Goal: Information Seeking & Learning: Understand process/instructions

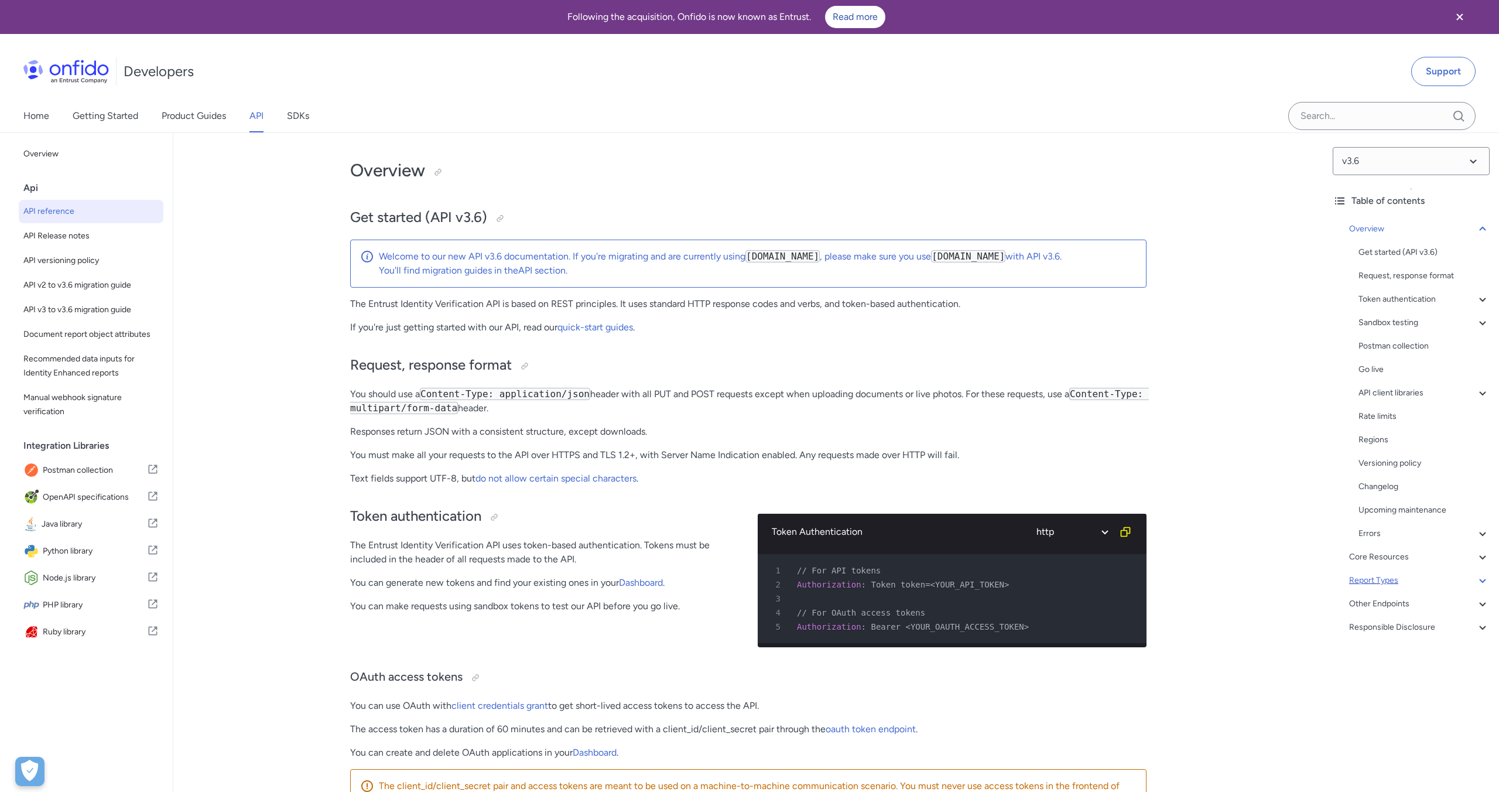
click at [1479, 581] on icon at bounding box center [1483, 580] width 14 height 14
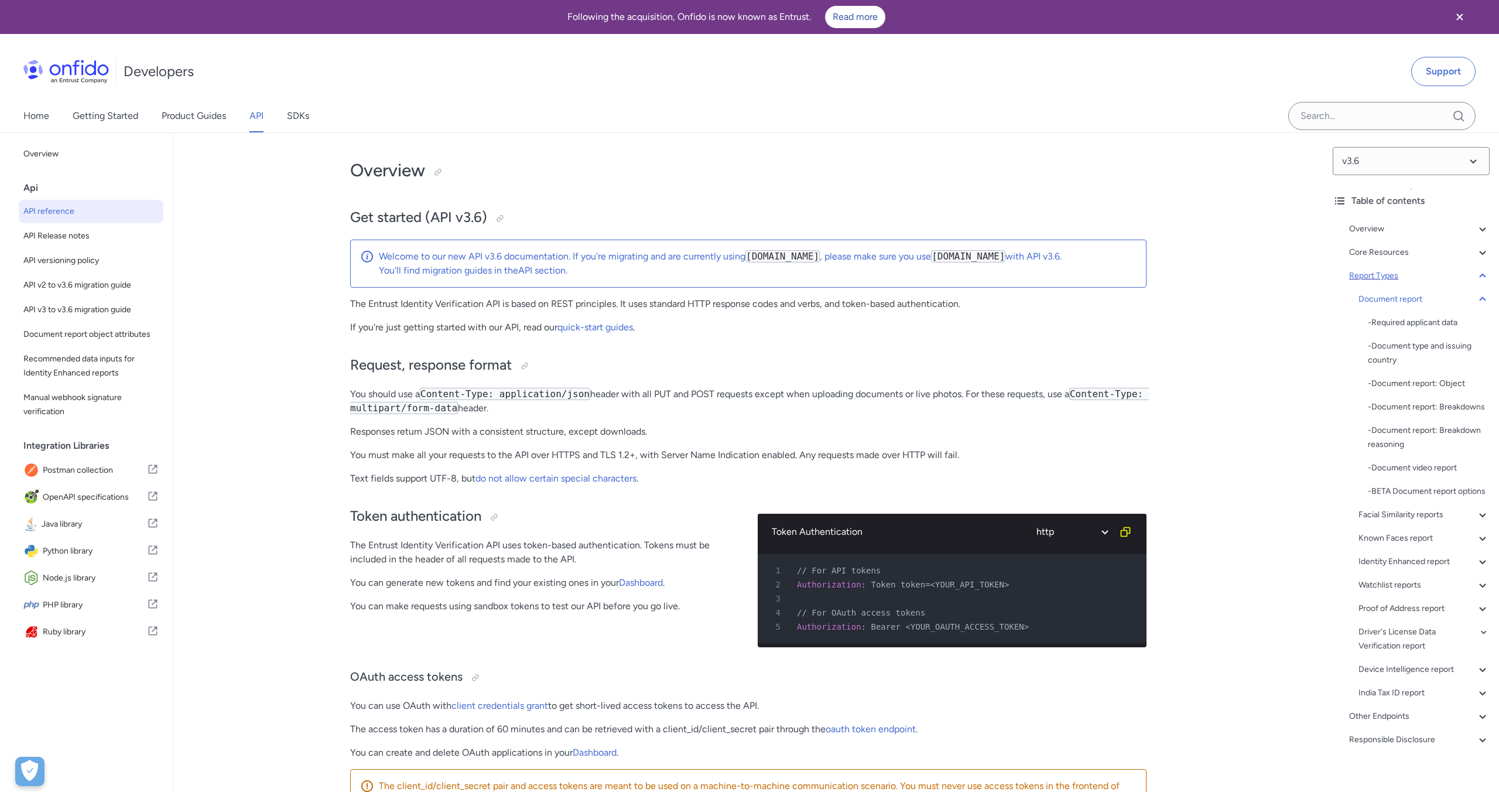
scroll to position [40517, 0]
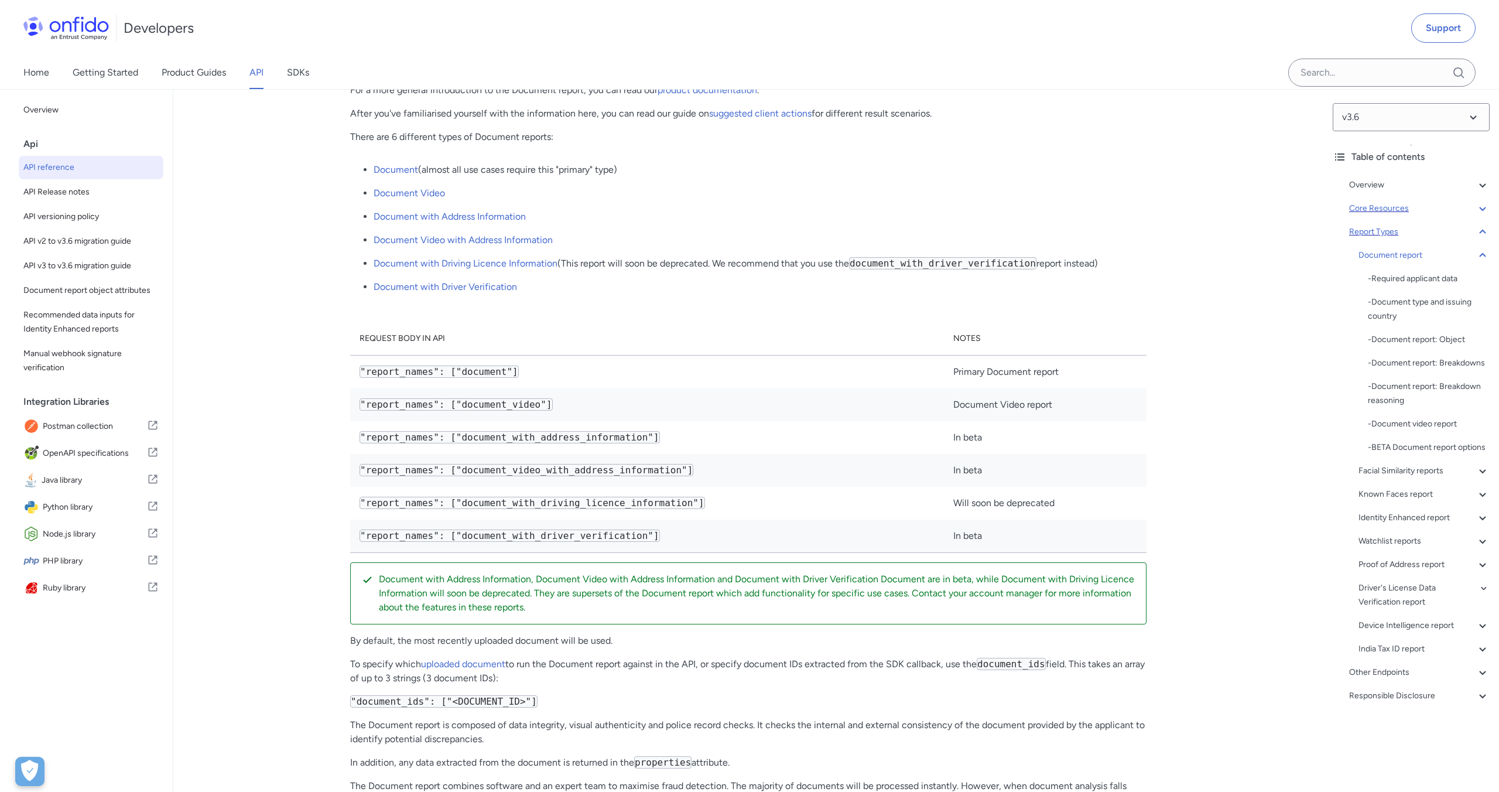
click at [1479, 210] on icon at bounding box center [1483, 208] width 14 height 14
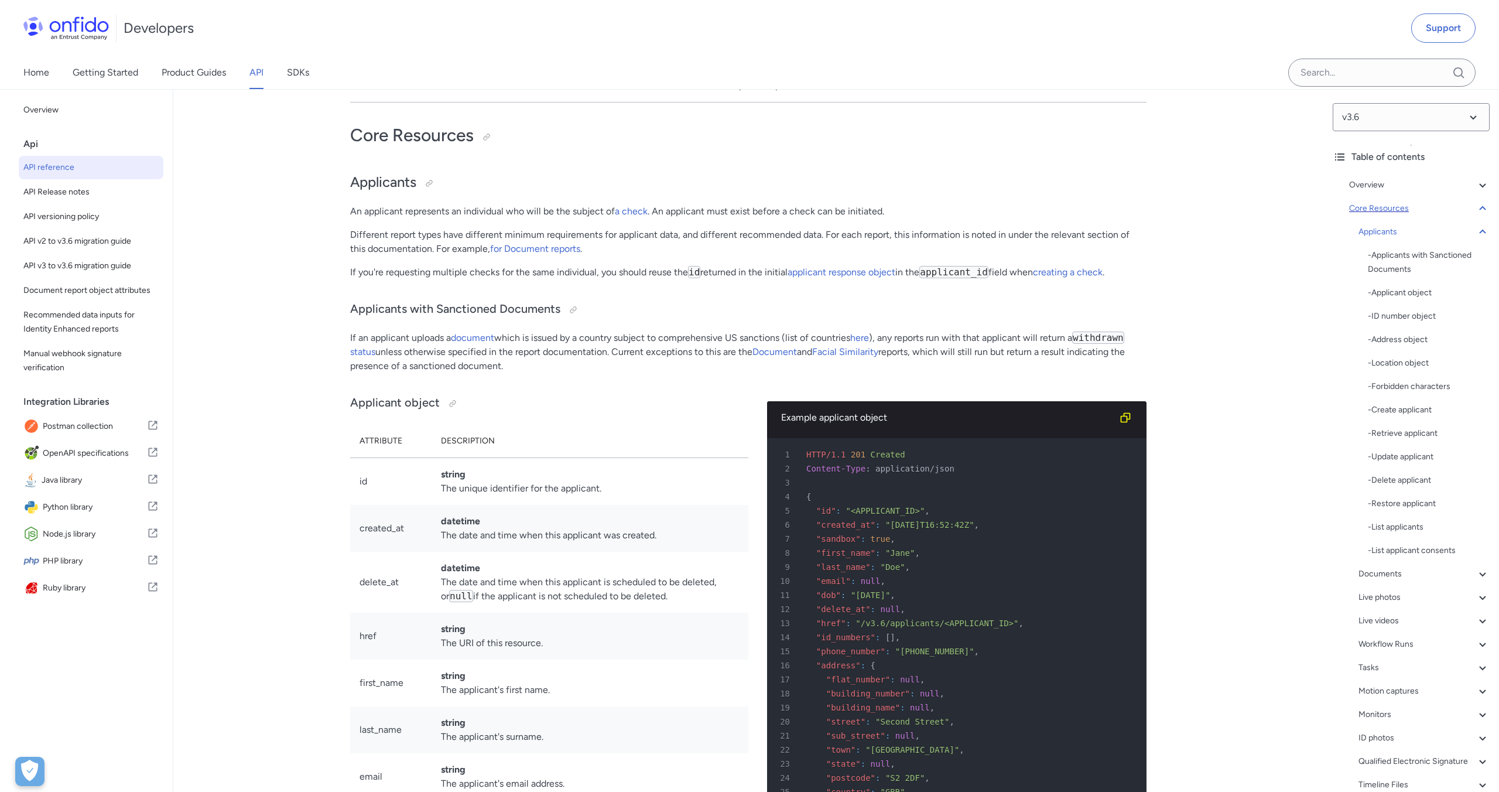
click at [1479, 210] on icon at bounding box center [1483, 208] width 14 height 14
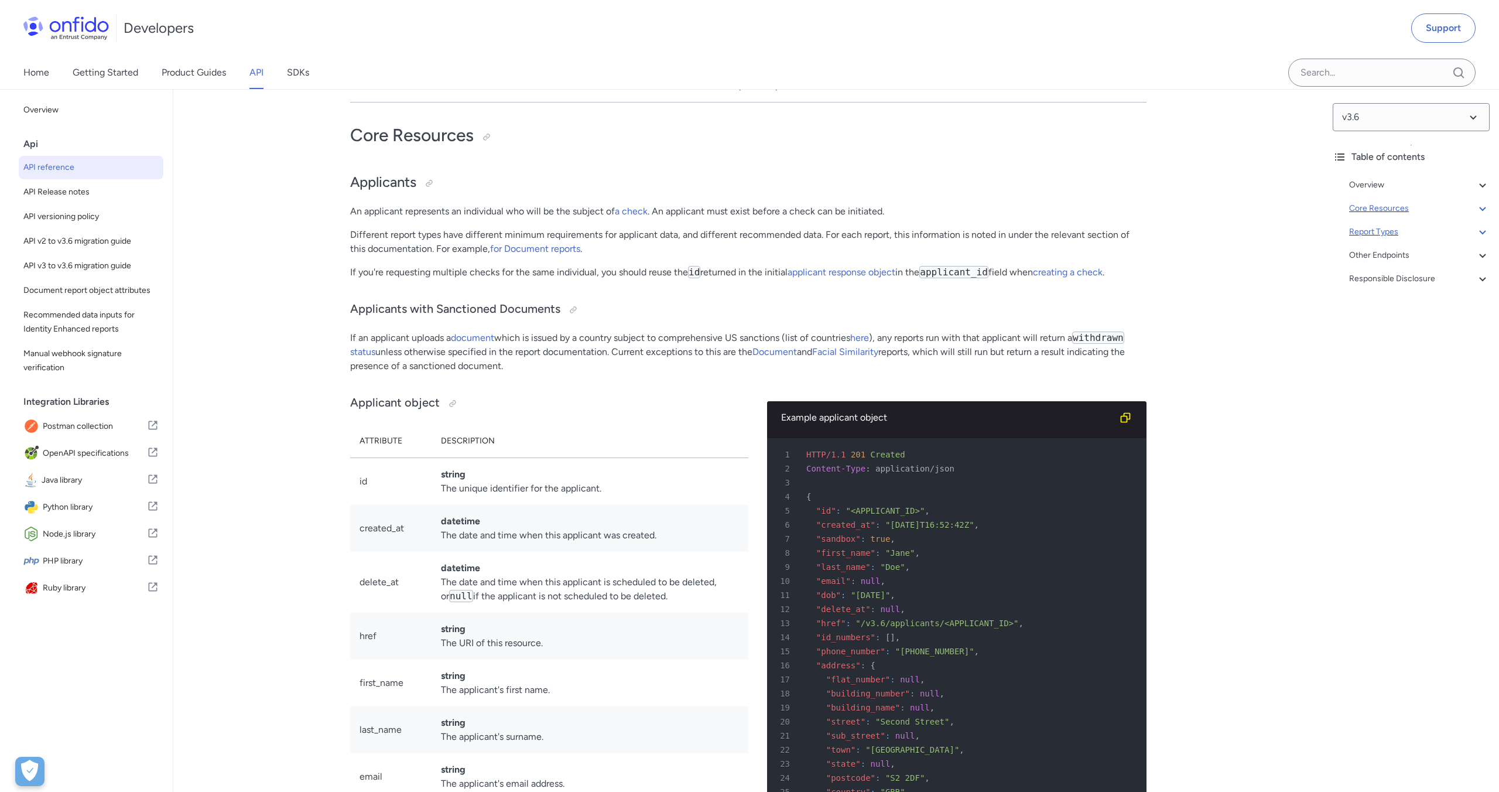
click at [1480, 230] on icon at bounding box center [1483, 232] width 14 height 14
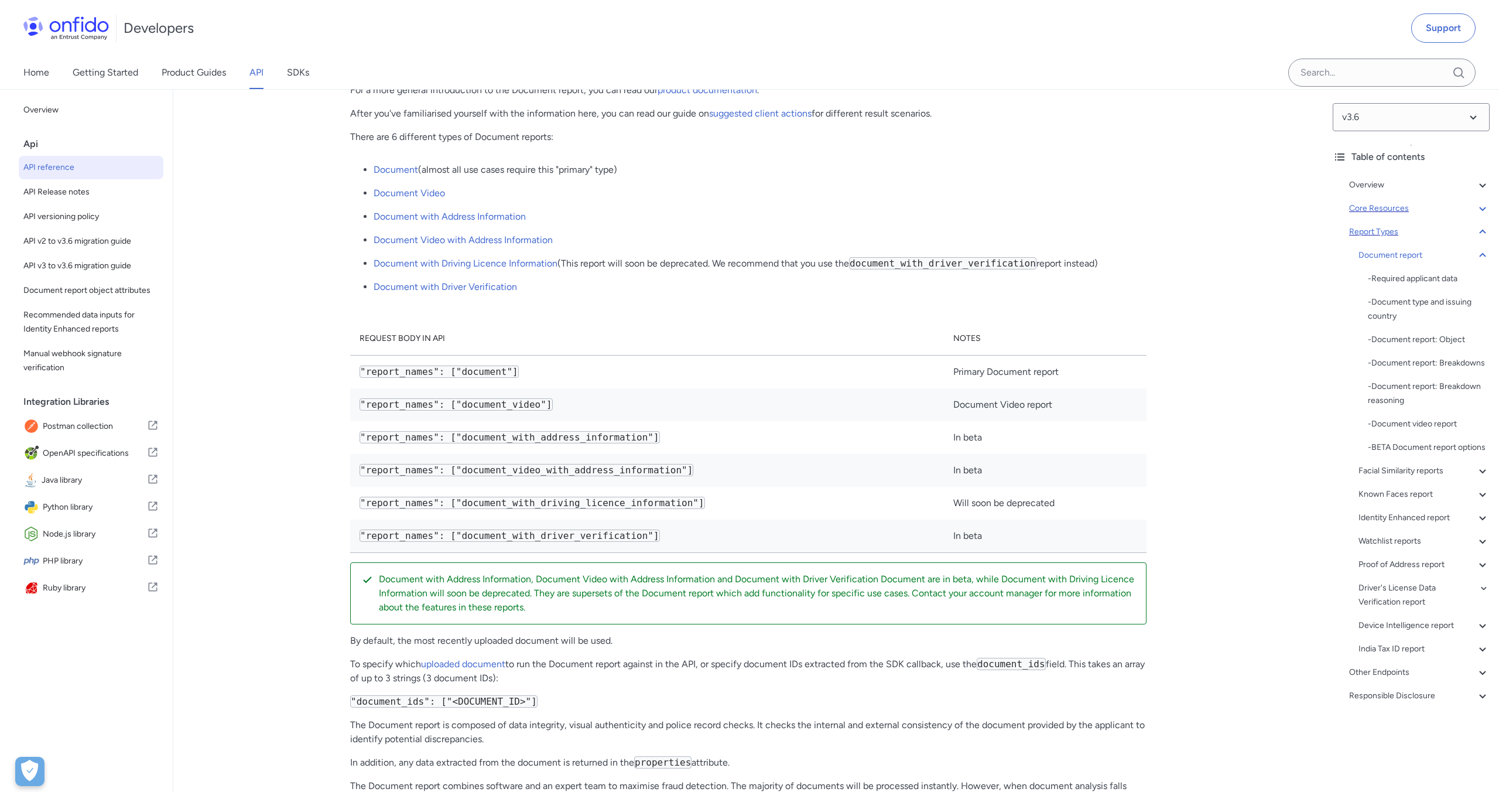
click at [482, 378] on code ""report_names": ["document"]" at bounding box center [439, 371] width 159 height 12
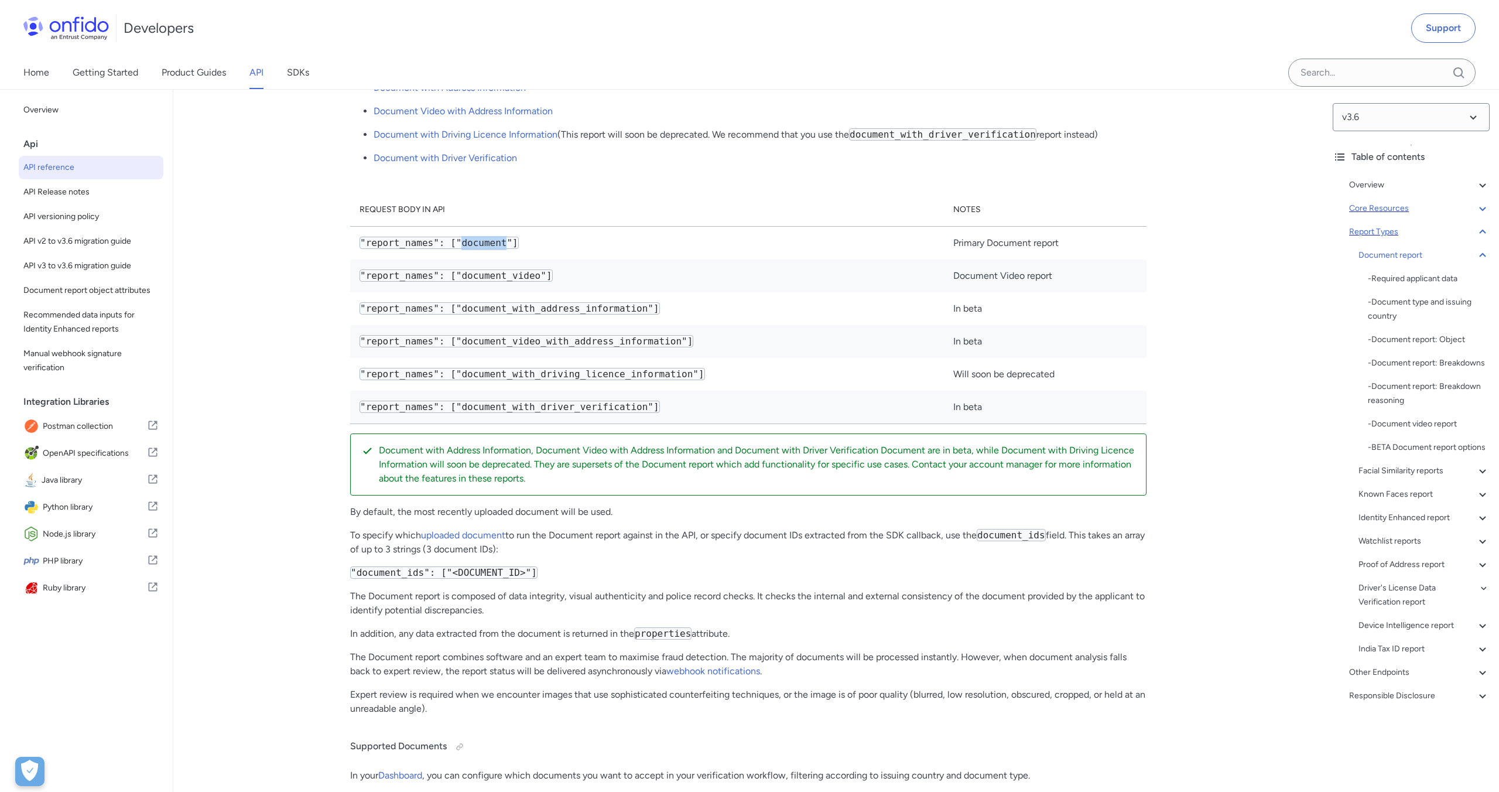
scroll to position [40562, 0]
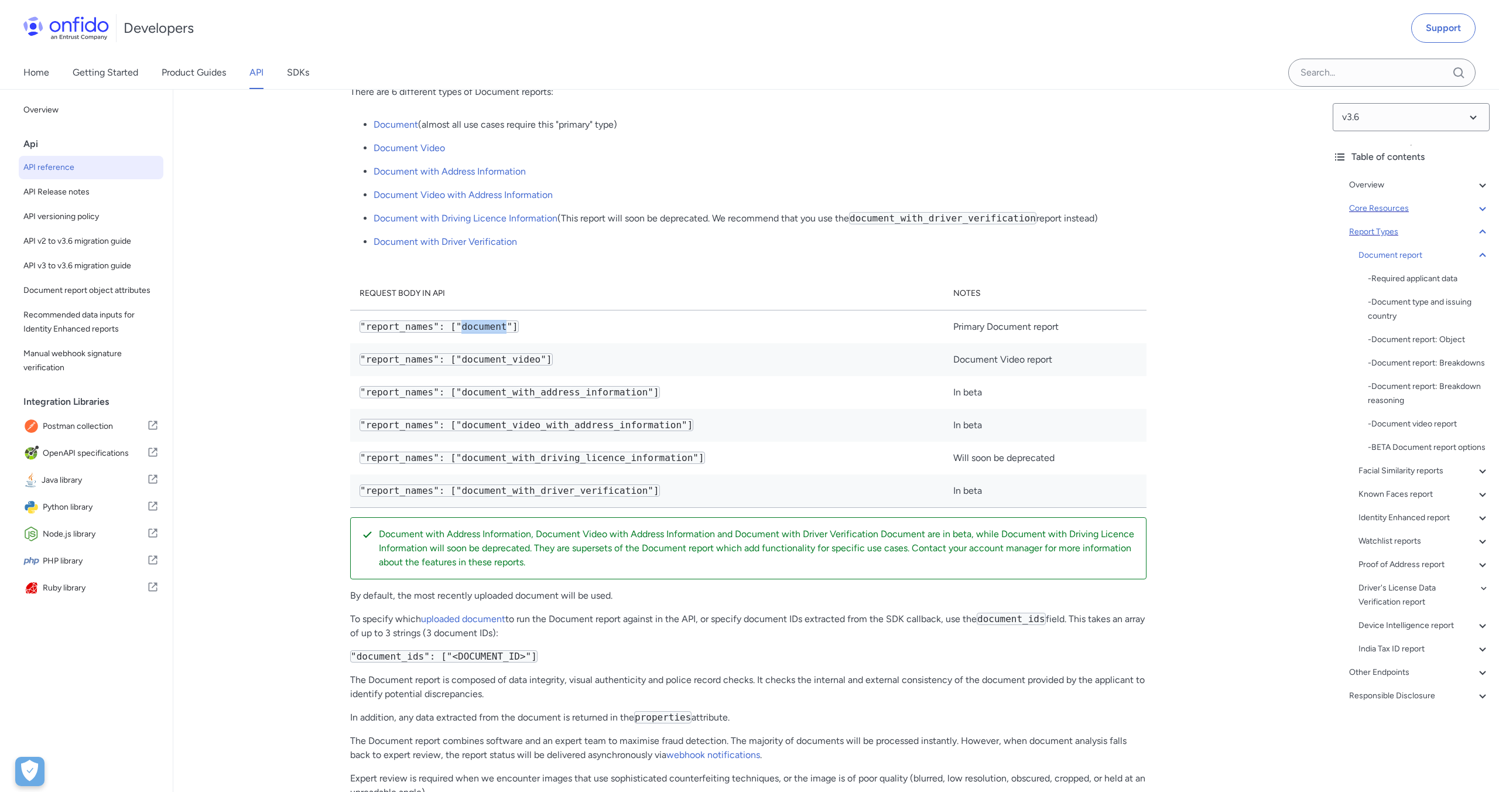
click at [475, 333] on code ""report_names": ["document"]" at bounding box center [439, 326] width 159 height 12
click at [372, 333] on code ""report_names": ["document"]" at bounding box center [439, 326] width 159 height 12
click at [1403, 677] on div "Other Endpoints" at bounding box center [1419, 672] width 141 height 14
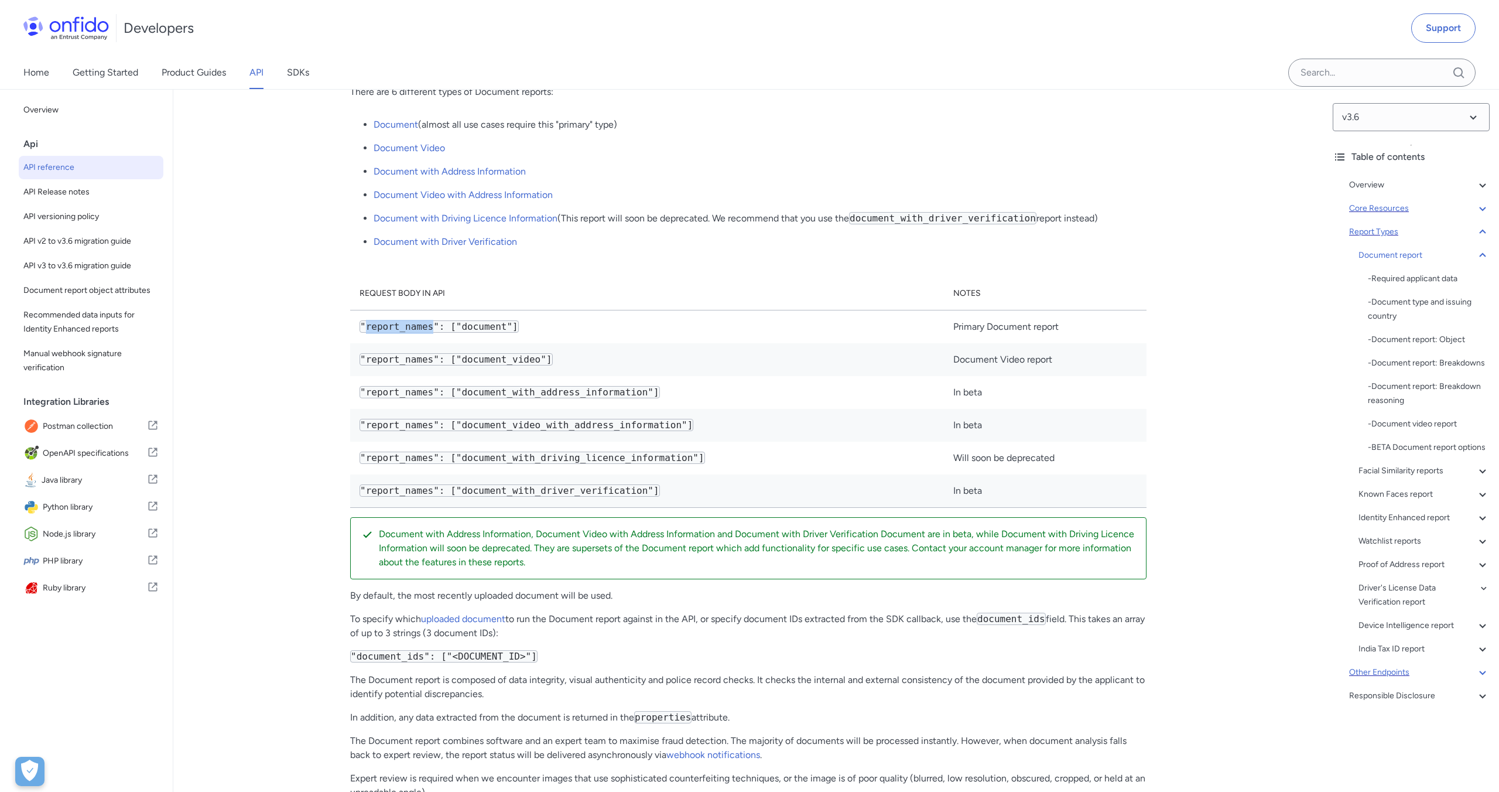
scroll to position [84980, 0]
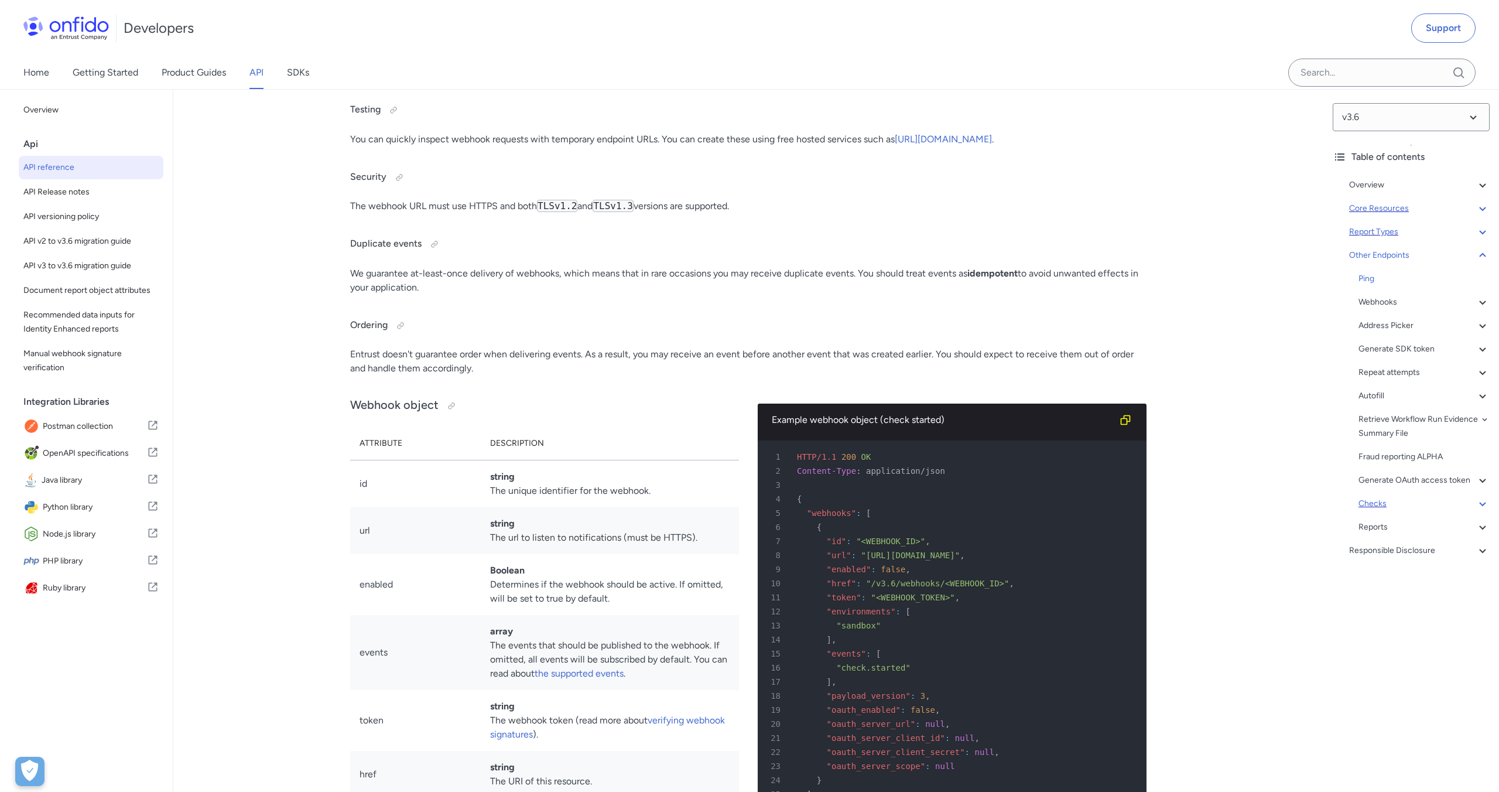
click at [1388, 503] on div "Checks" at bounding box center [1424, 504] width 131 height 14
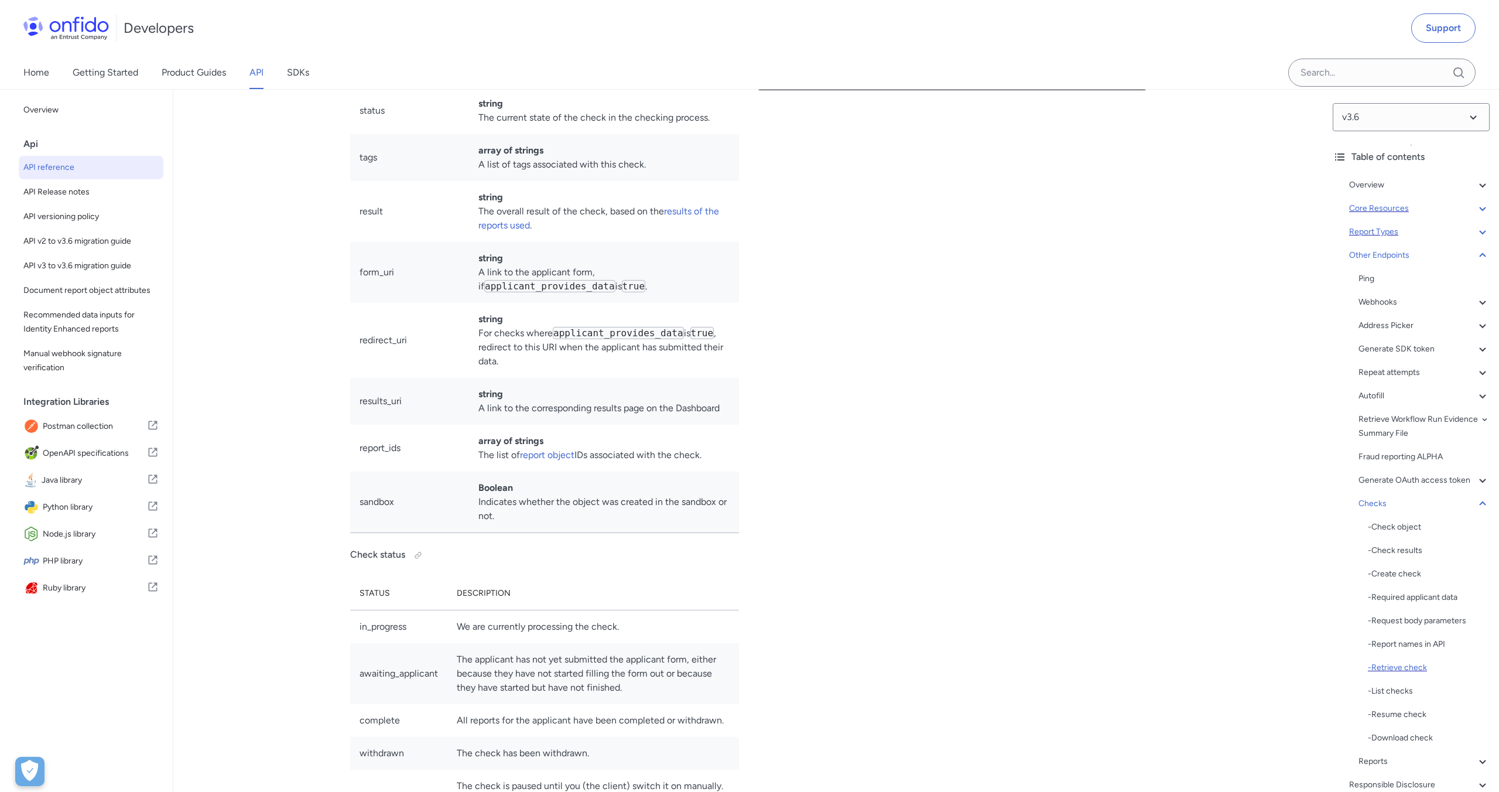
click at [1409, 668] on div "- Retrieve check" at bounding box center [1429, 668] width 122 height 14
